Goal: Navigation & Orientation: Find specific page/section

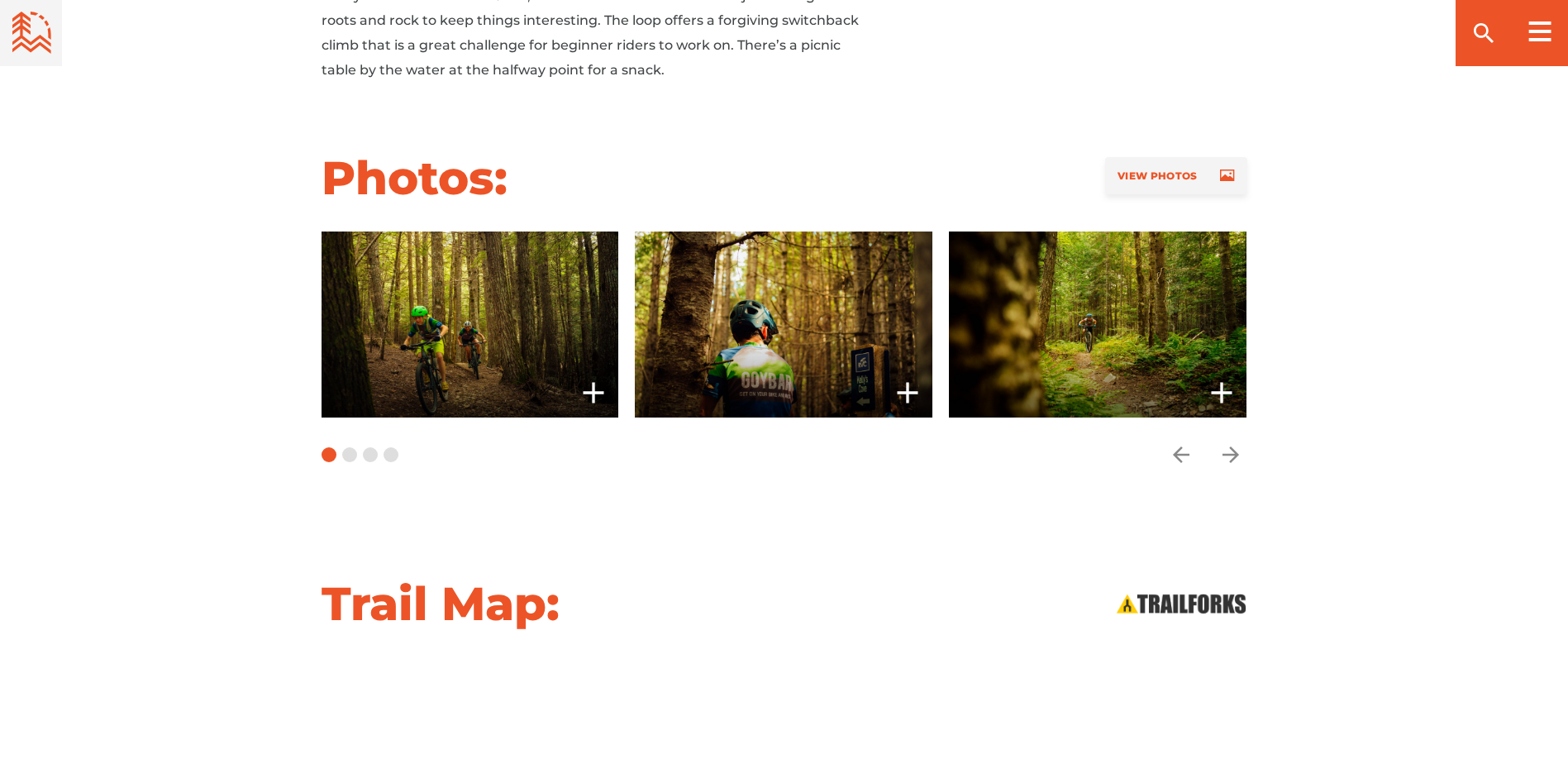
scroll to position [1236, 0]
click at [1234, 456] on icon "arrow forward" at bounding box center [1231, 454] width 25 height 25
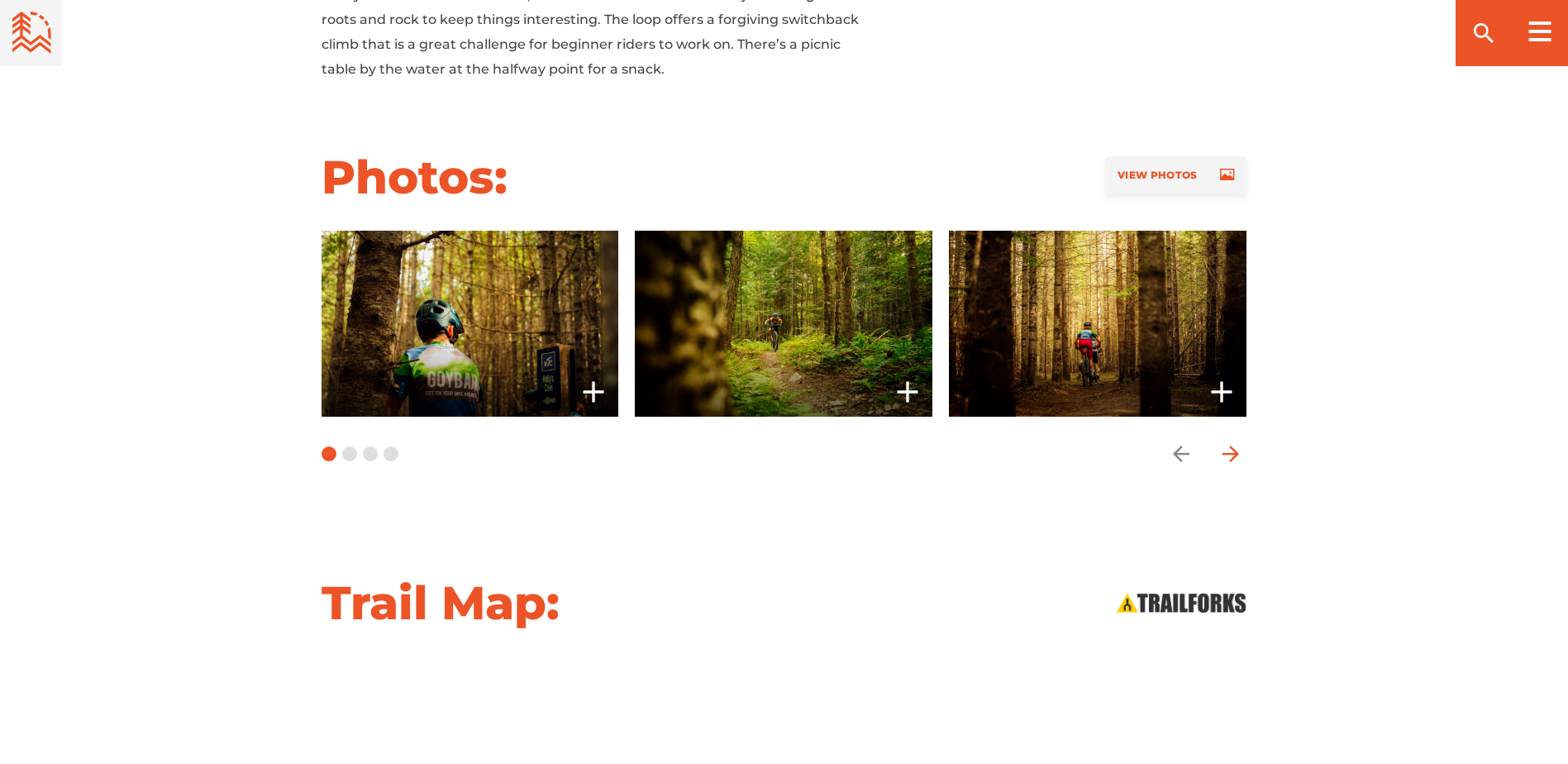
click at [1234, 456] on icon "arrow forward" at bounding box center [1231, 454] width 25 height 25
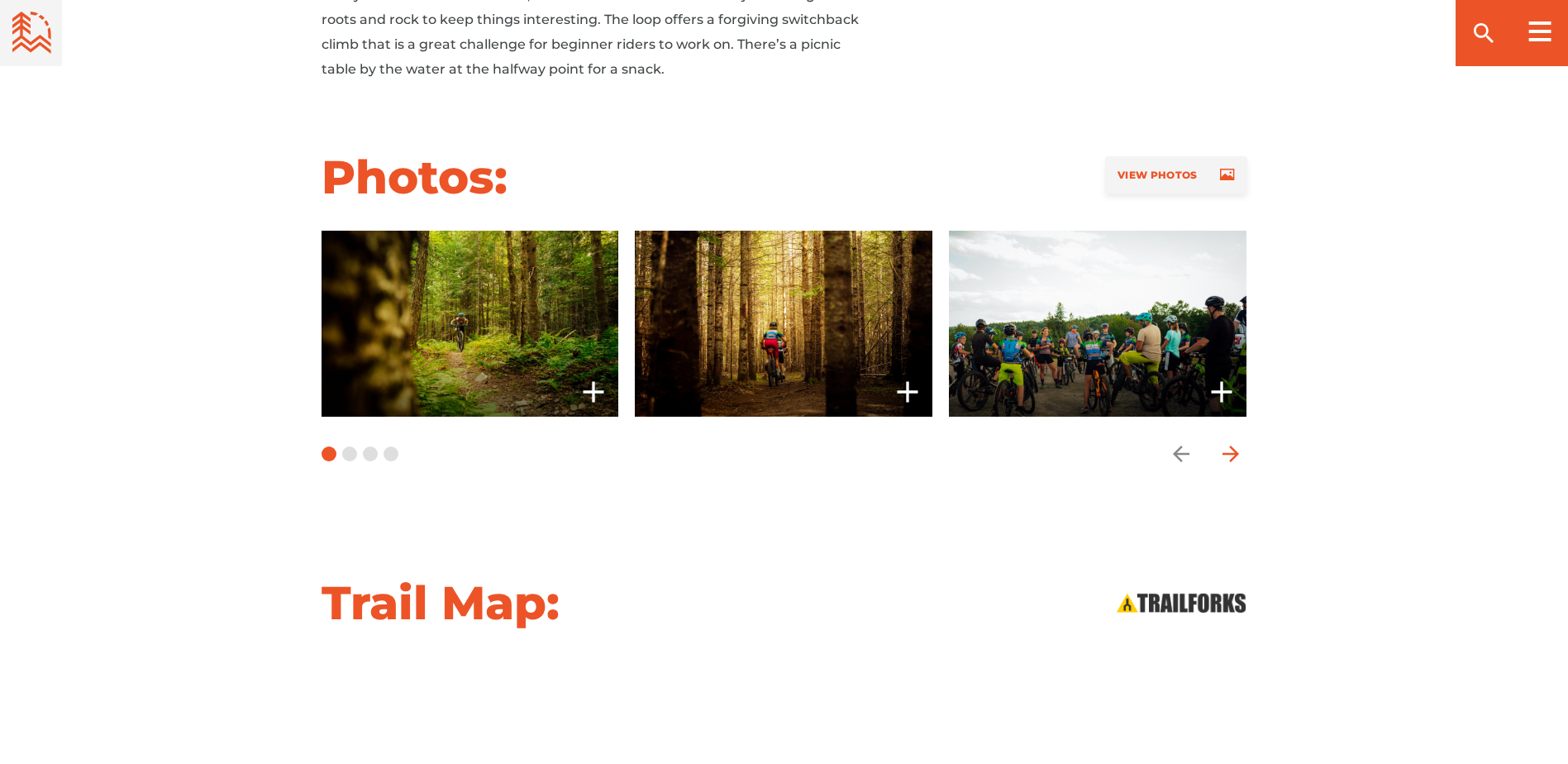
click at [1234, 456] on icon "arrow forward" at bounding box center [1231, 454] width 25 height 25
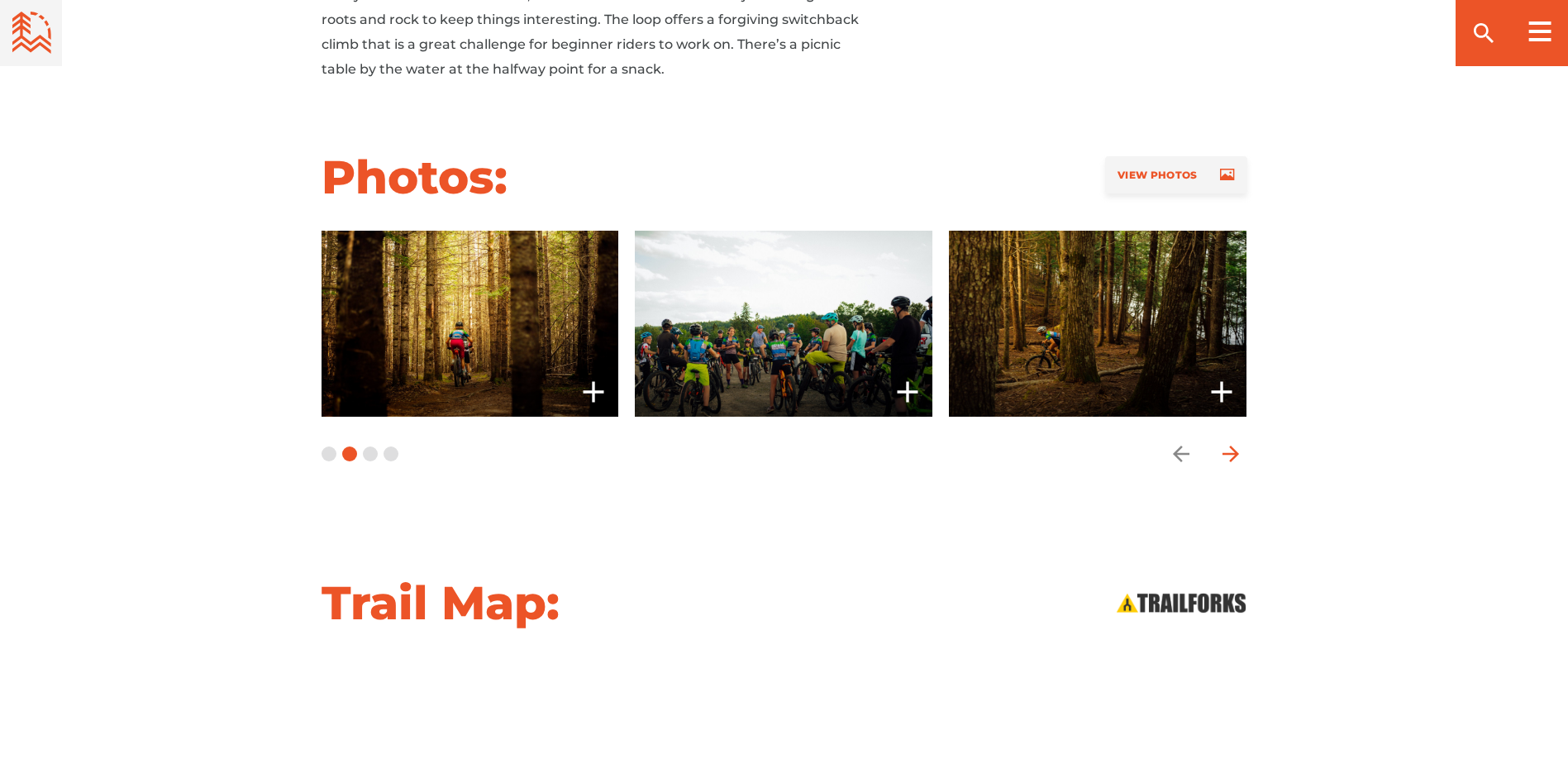
click at [1234, 456] on icon "arrow forward" at bounding box center [1231, 454] width 25 height 25
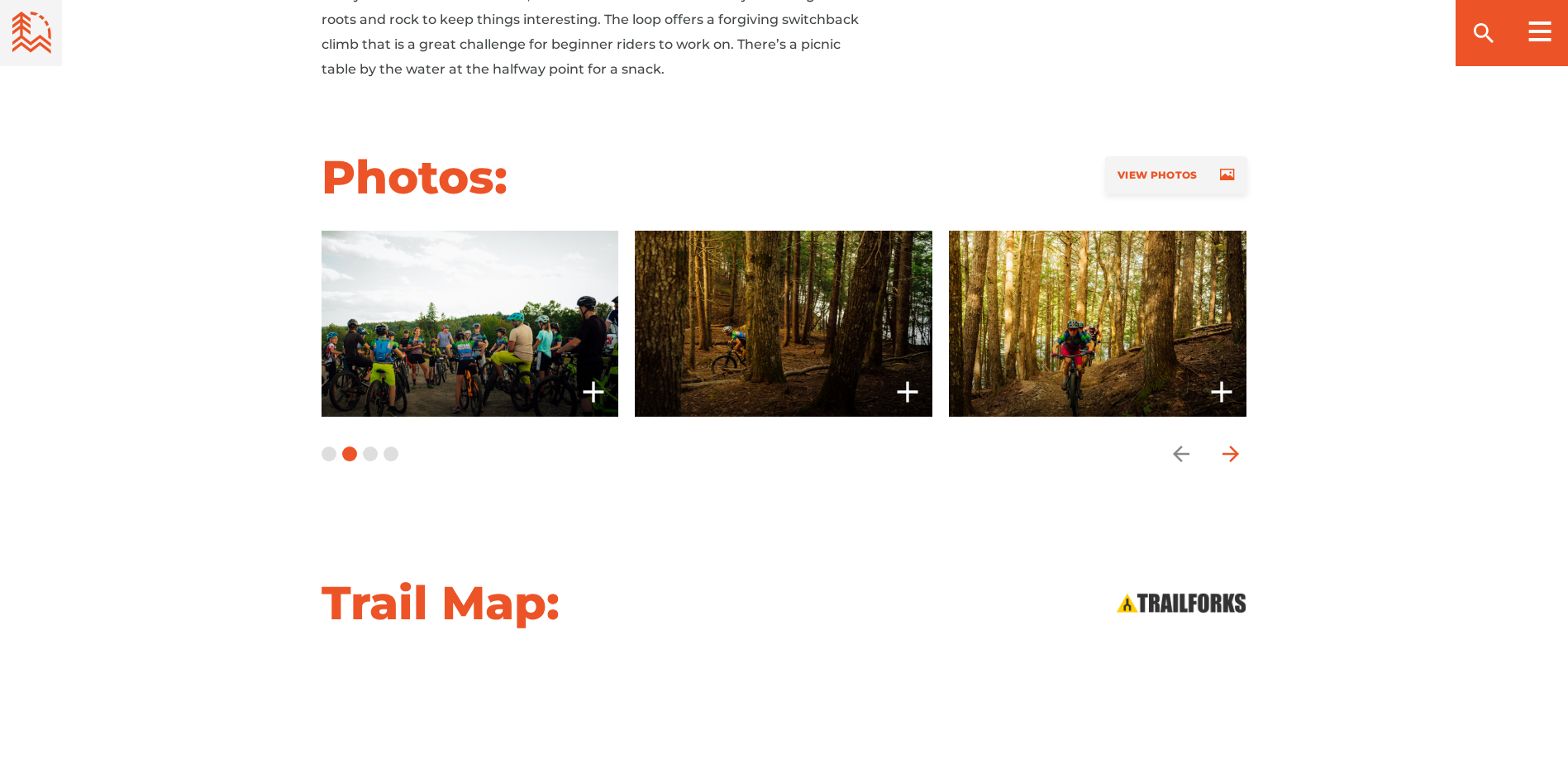
click at [1234, 456] on icon "arrow forward" at bounding box center [1231, 454] width 25 height 25
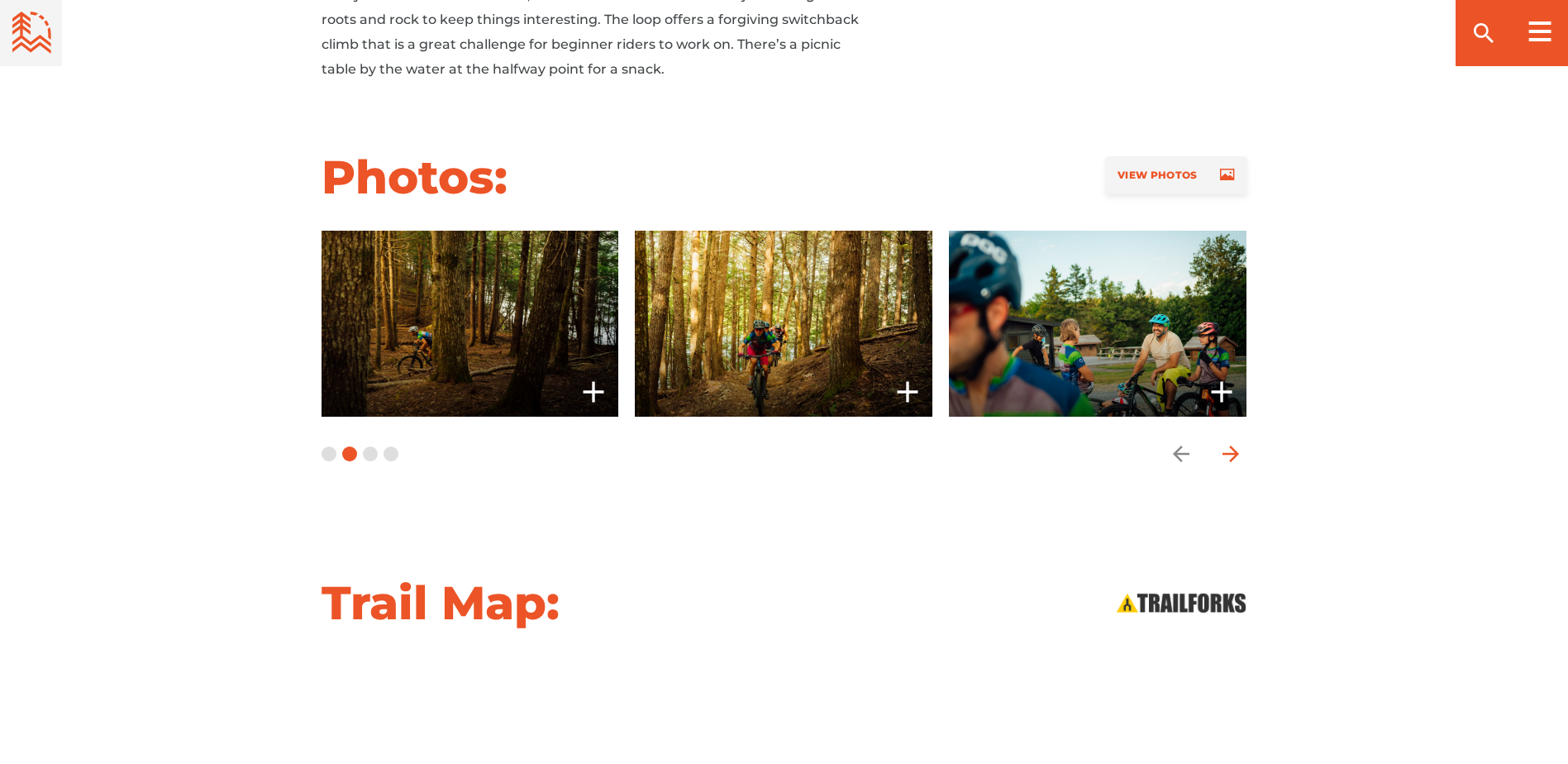
click at [1234, 456] on icon "arrow forward" at bounding box center [1231, 454] width 25 height 25
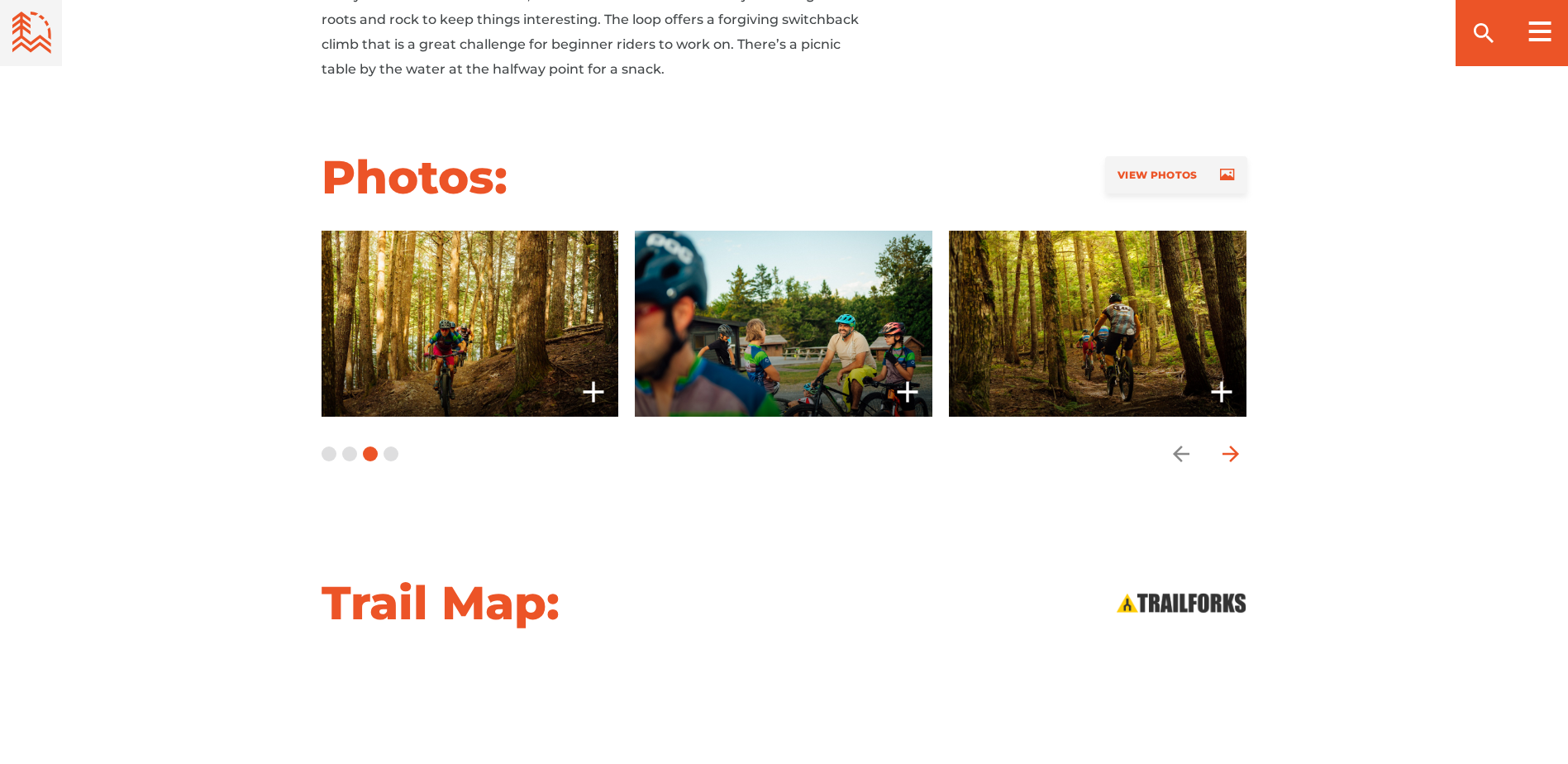
click at [1234, 456] on icon "arrow forward" at bounding box center [1231, 454] width 25 height 25
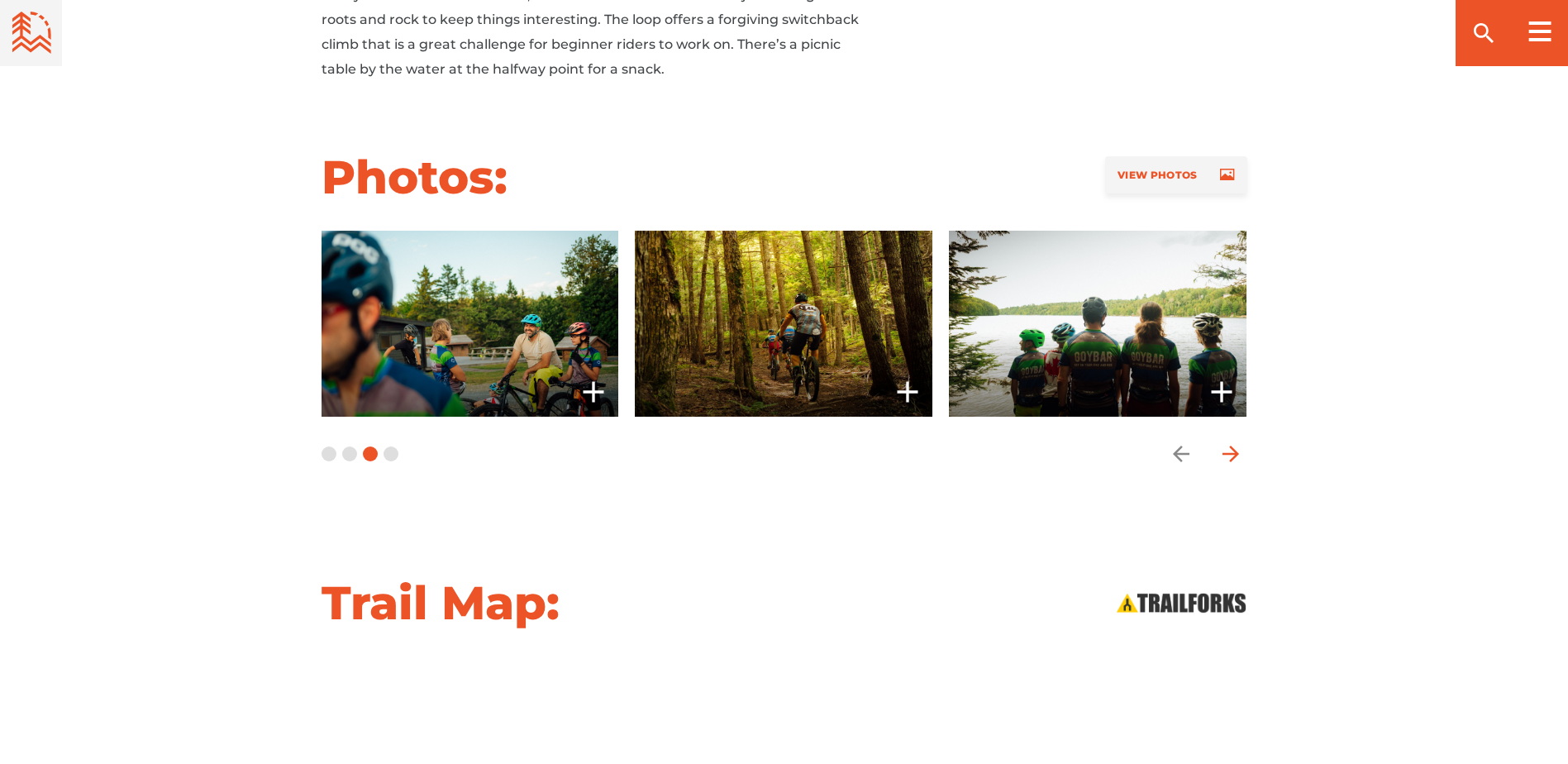
click at [1234, 456] on icon "arrow forward" at bounding box center [1231, 454] width 25 height 25
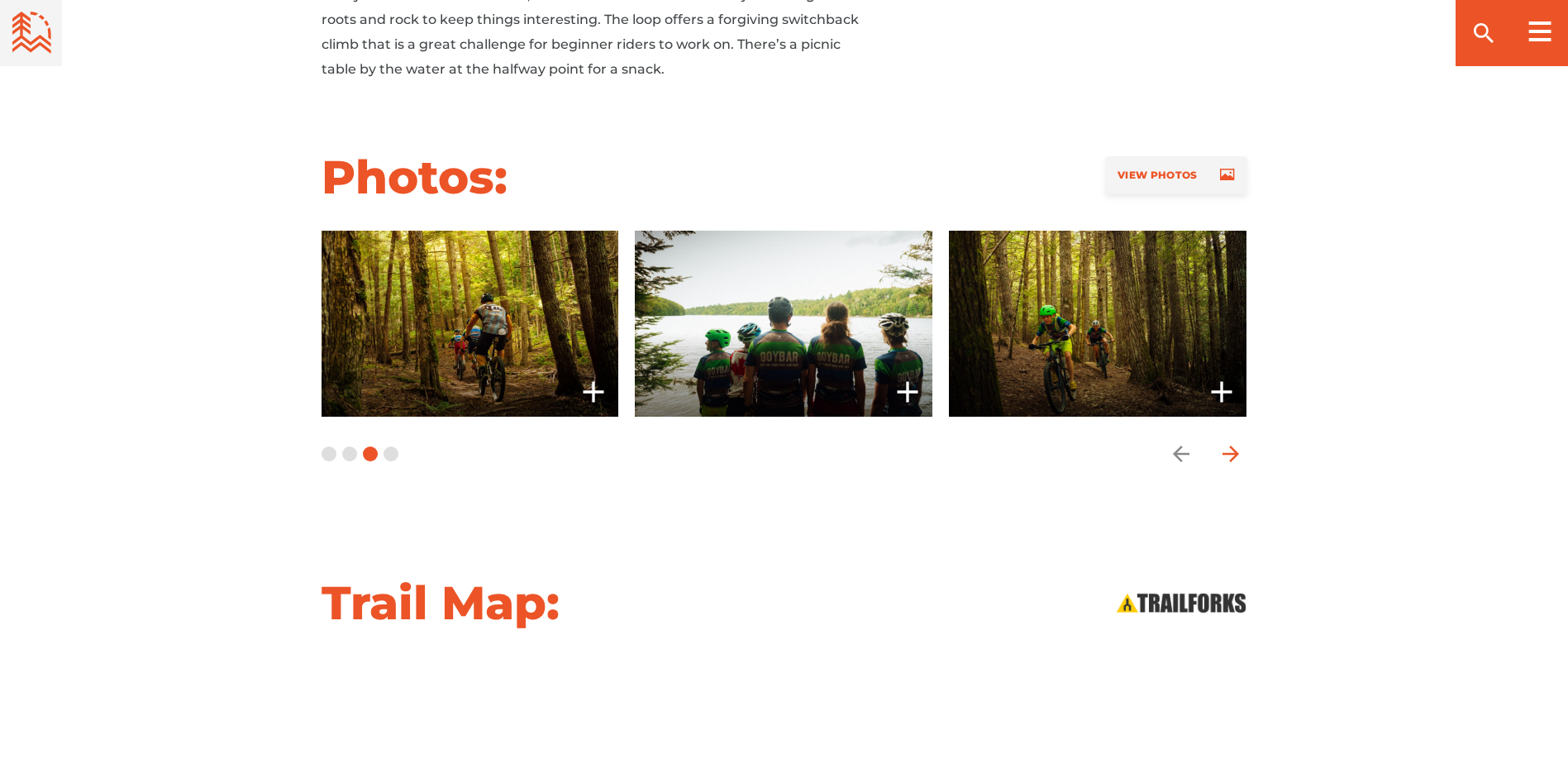
click at [1234, 456] on icon "arrow forward" at bounding box center [1231, 454] width 25 height 25
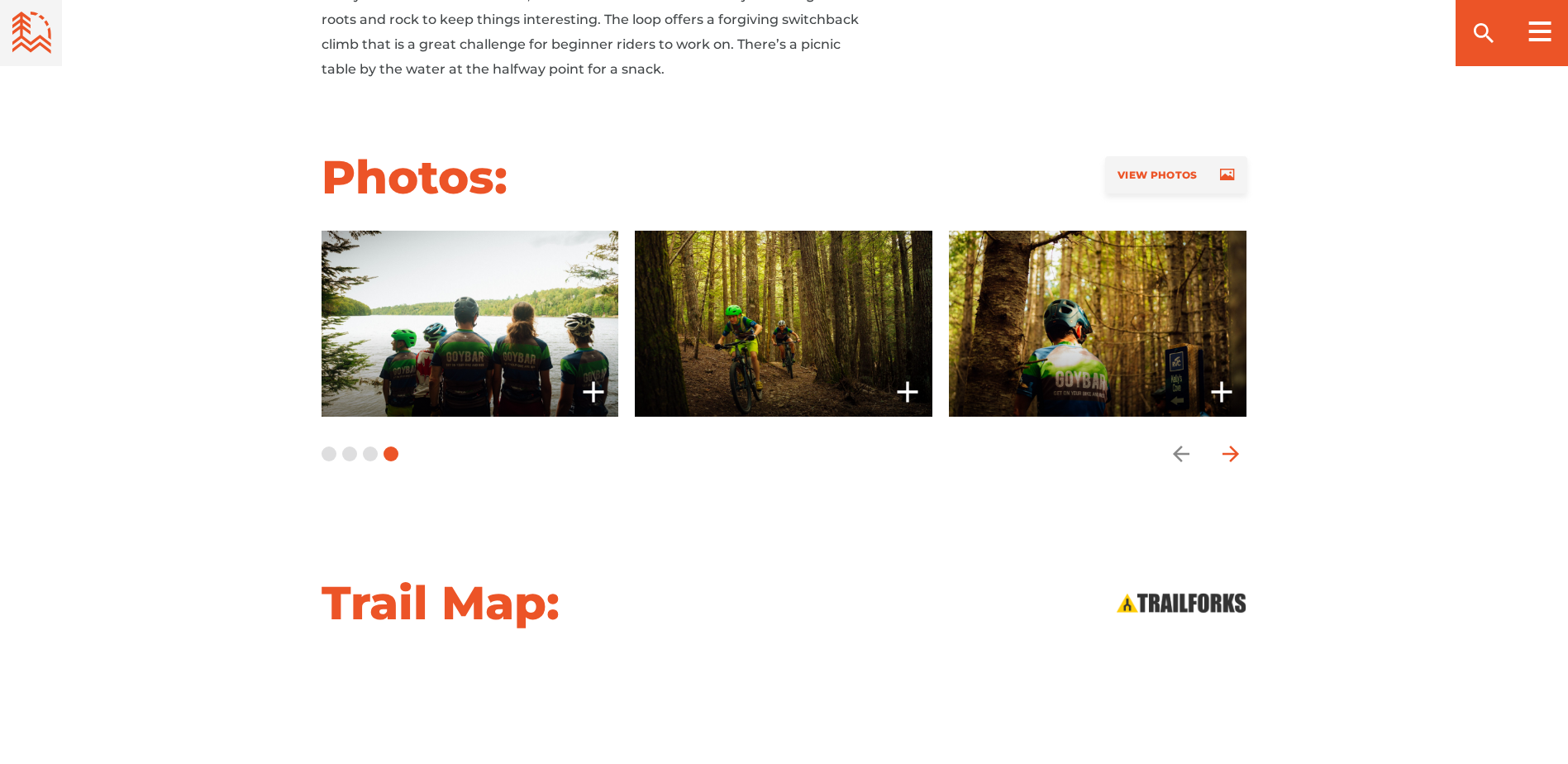
click at [1234, 456] on icon "arrow forward" at bounding box center [1231, 454] width 25 height 25
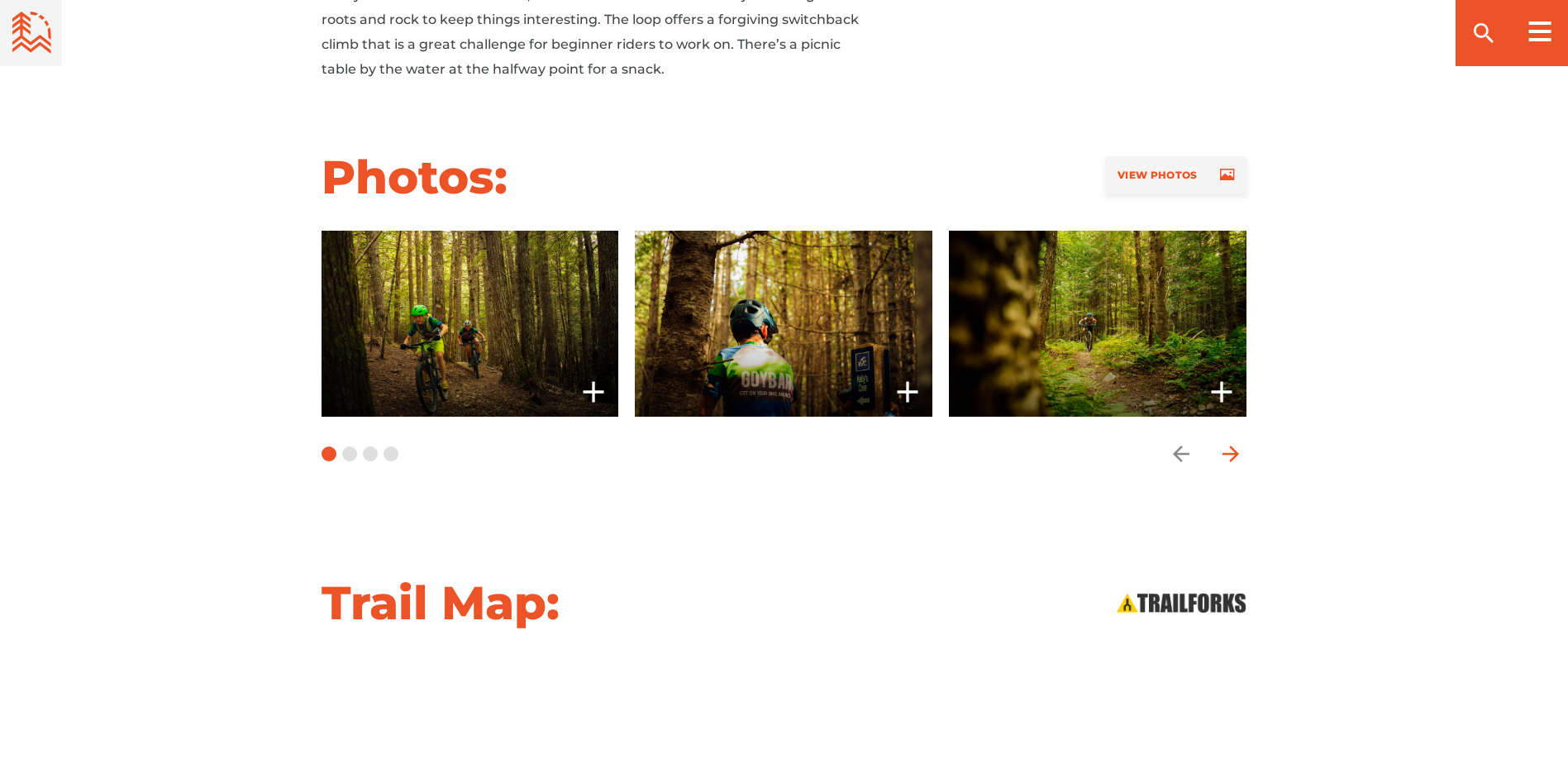
click at [1234, 456] on icon "arrow forward" at bounding box center [1231, 454] width 25 height 25
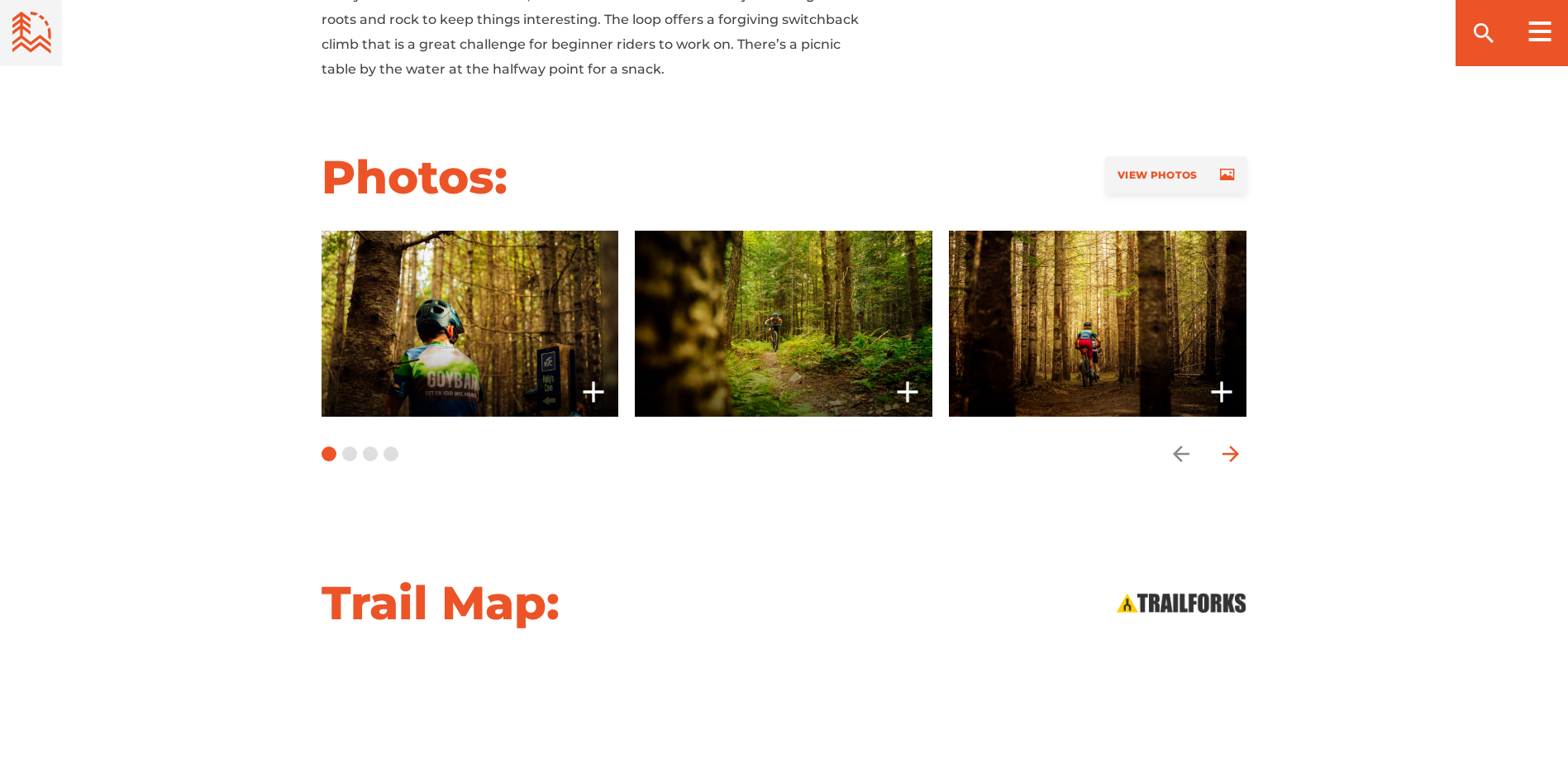
click at [1234, 456] on icon "arrow forward" at bounding box center [1231, 454] width 25 height 25
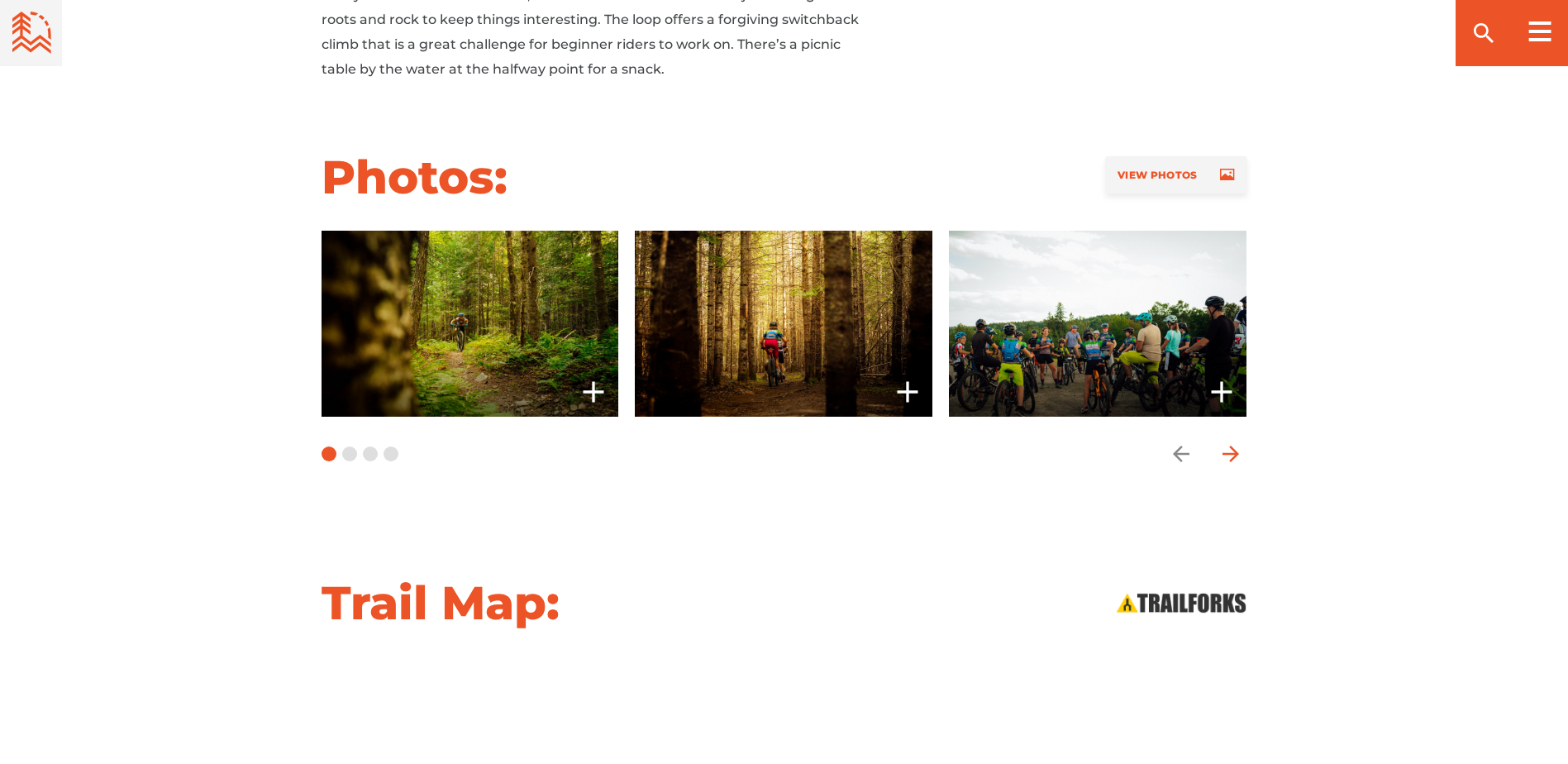
click at [1234, 456] on icon "arrow forward" at bounding box center [1231, 454] width 25 height 25
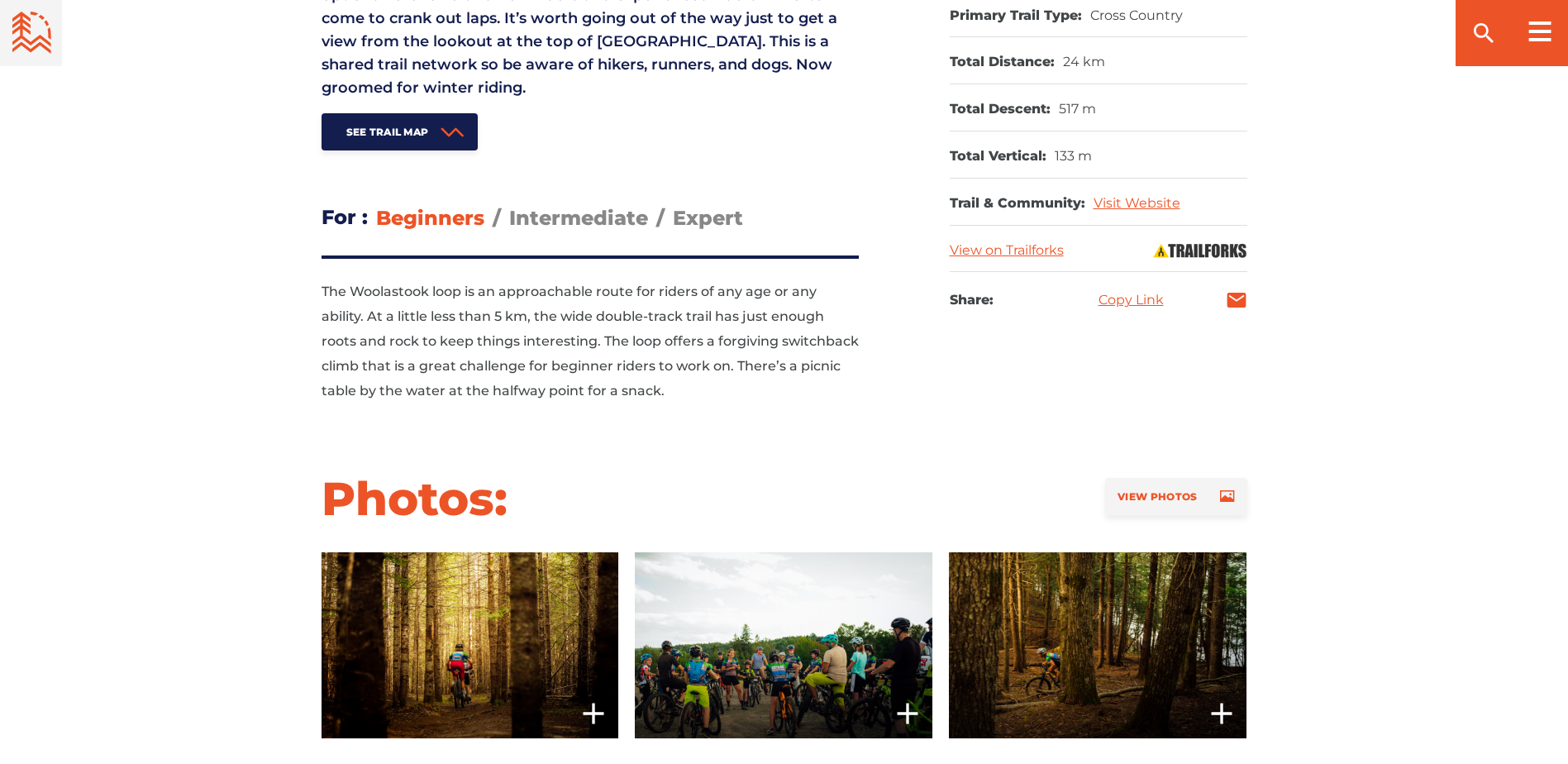
scroll to position [21, 0]
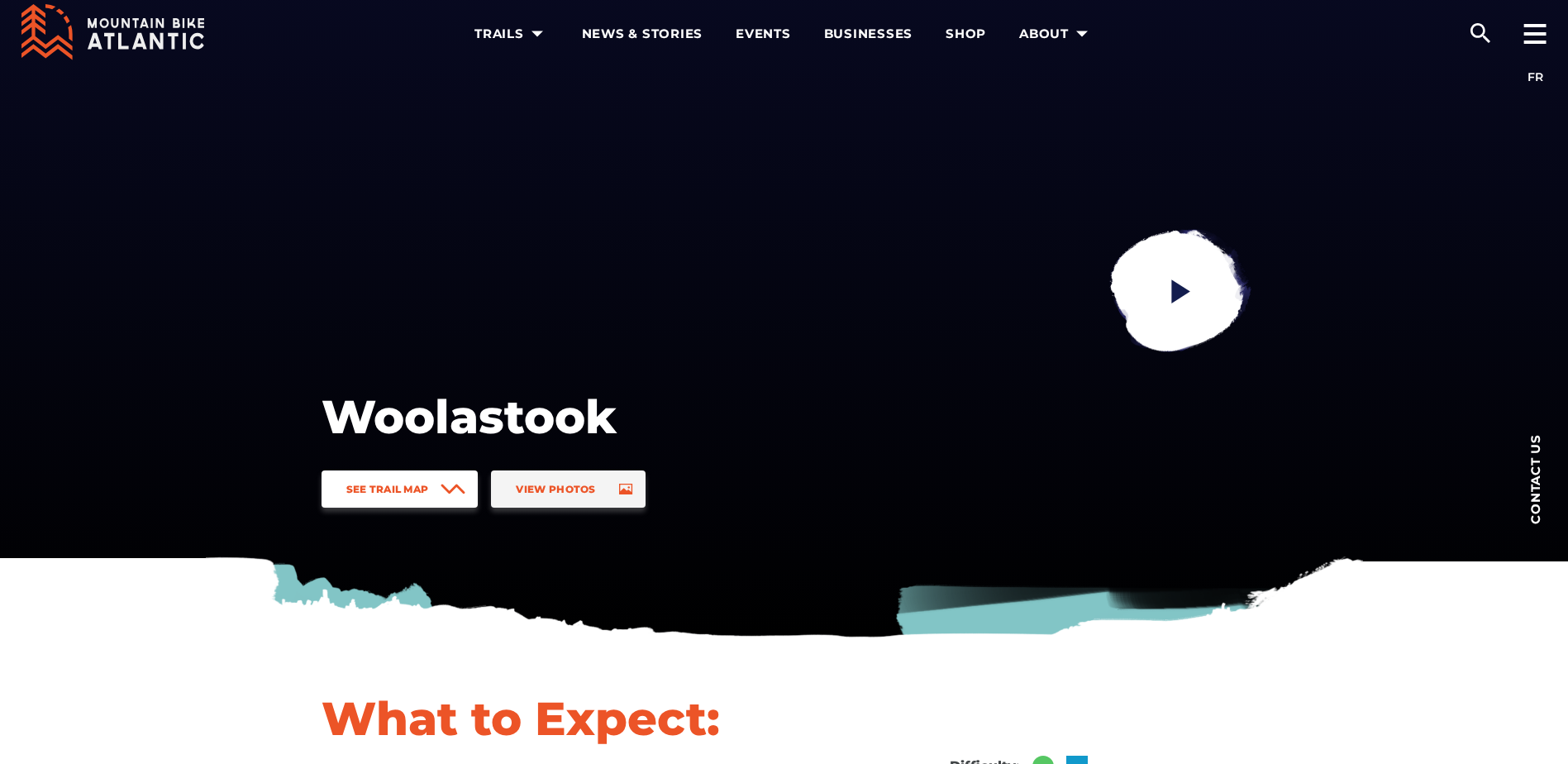
click at [406, 484] on span "See Trail Map" at bounding box center [387, 488] width 83 height 13
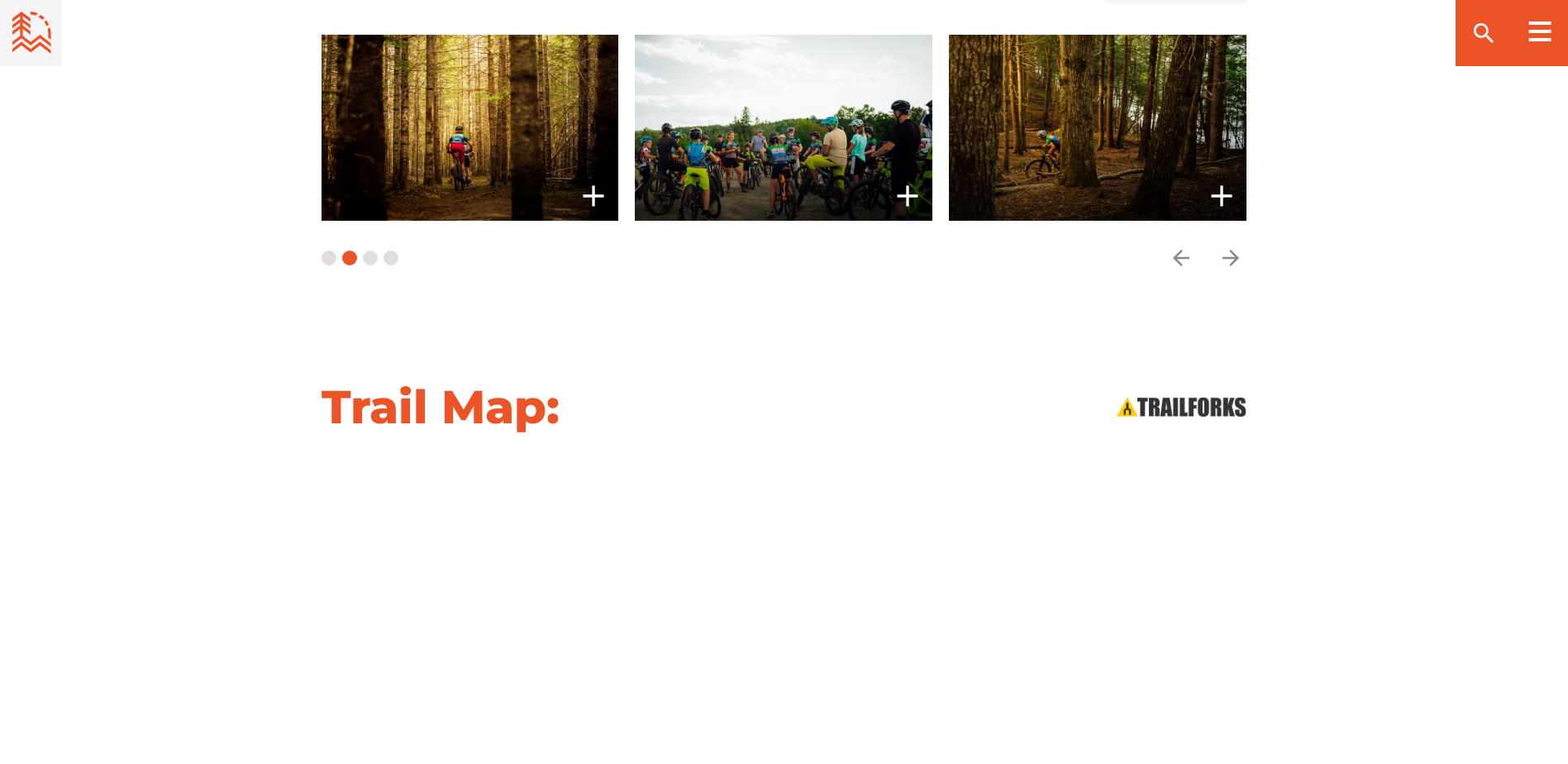
scroll to position [1810, 0]
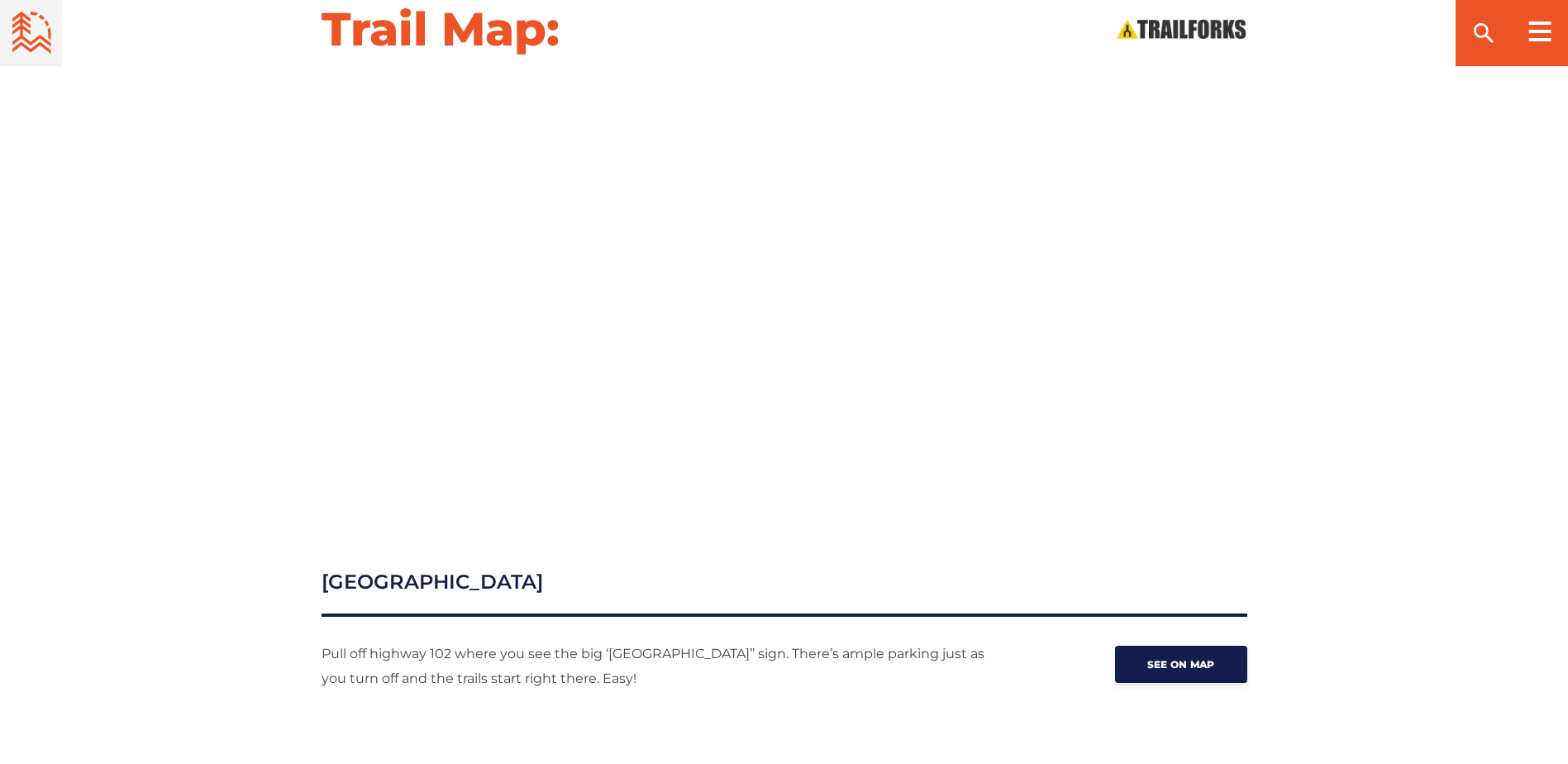
click at [273, 214] on div at bounding box center [784, 292] width 1157 height 418
click at [267, 188] on div at bounding box center [784, 292] width 1157 height 418
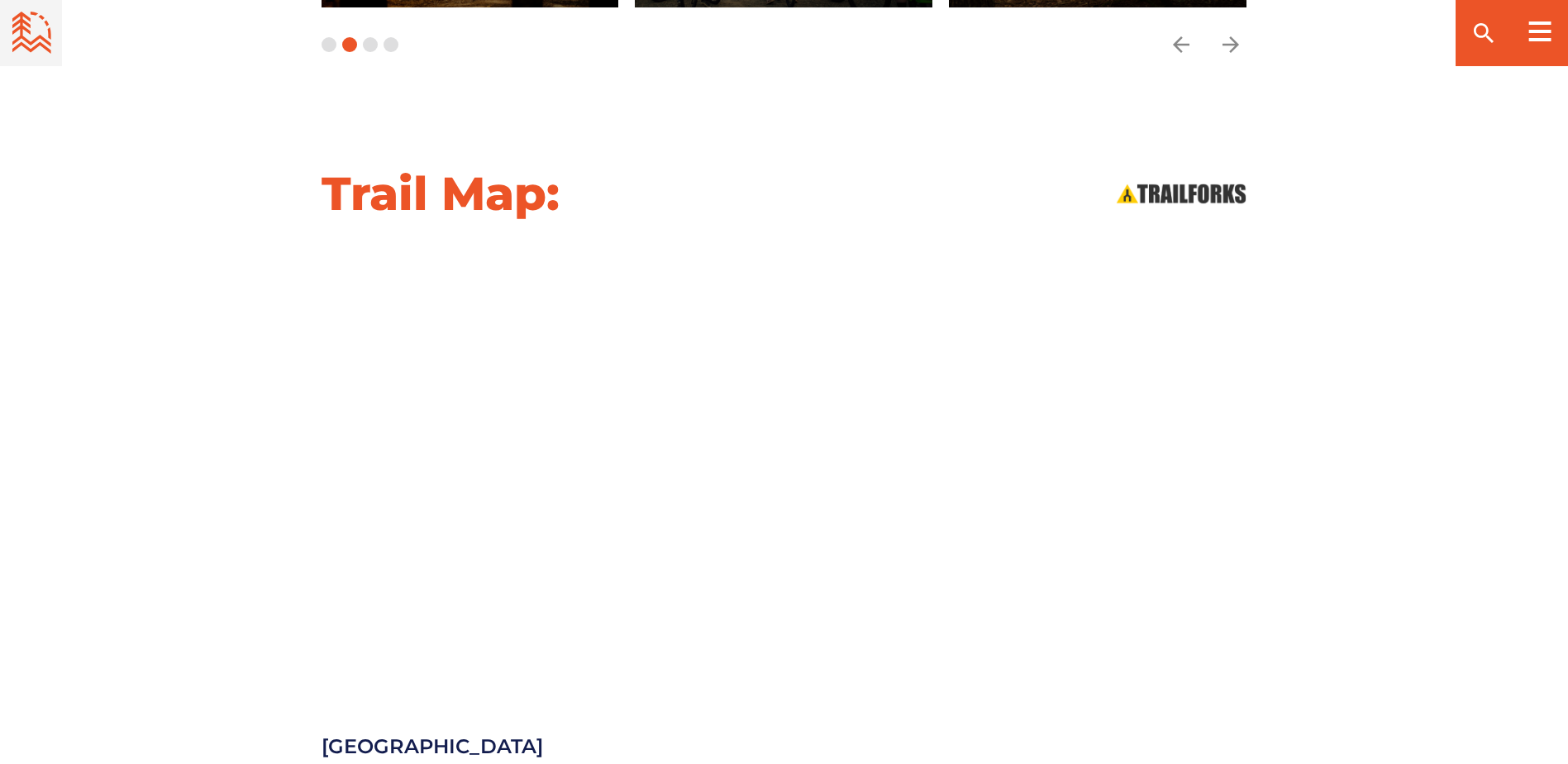
scroll to position [1645, 0]
